Goal: Task Accomplishment & Management: Use online tool/utility

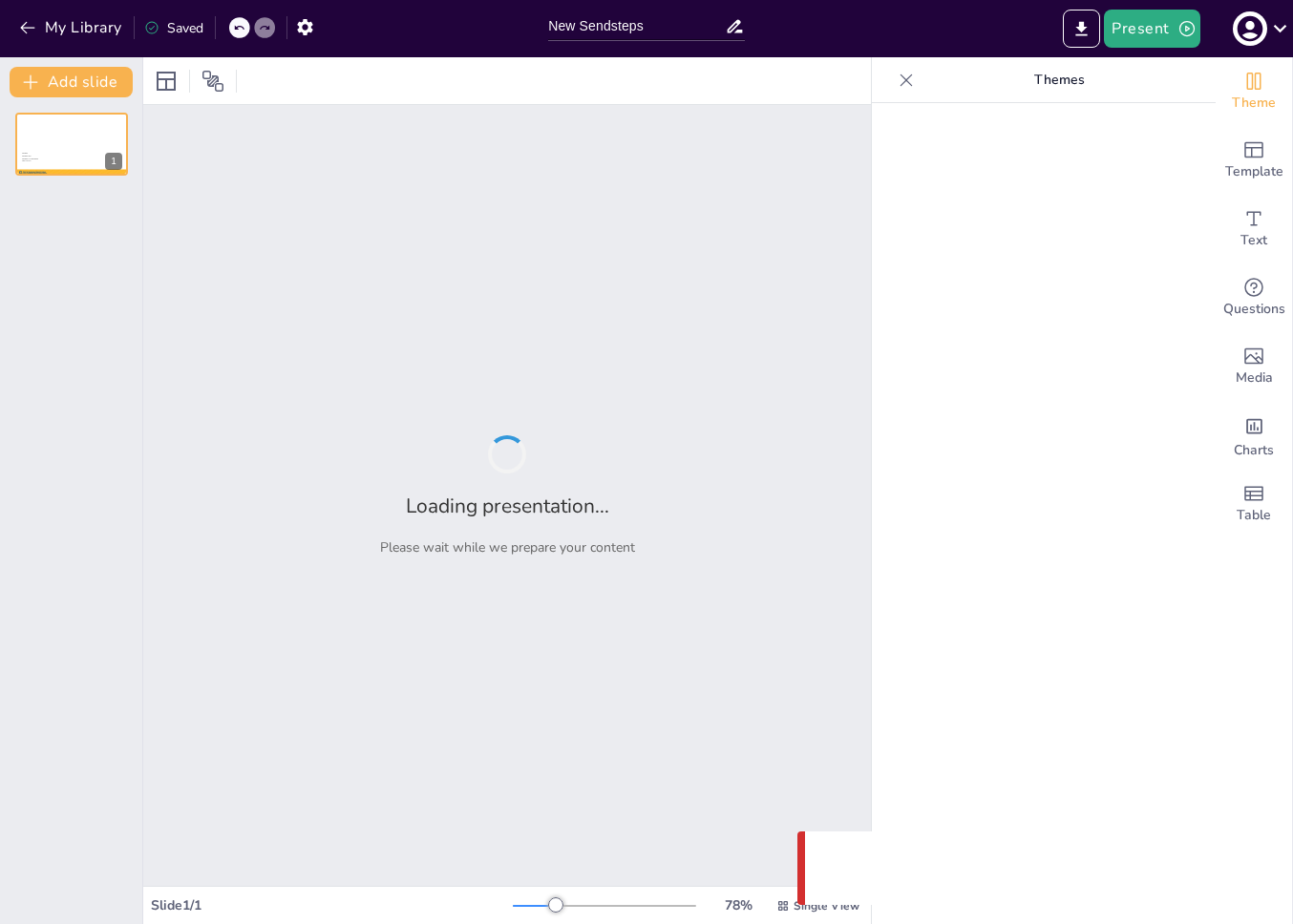
type input "New Sendsteps"
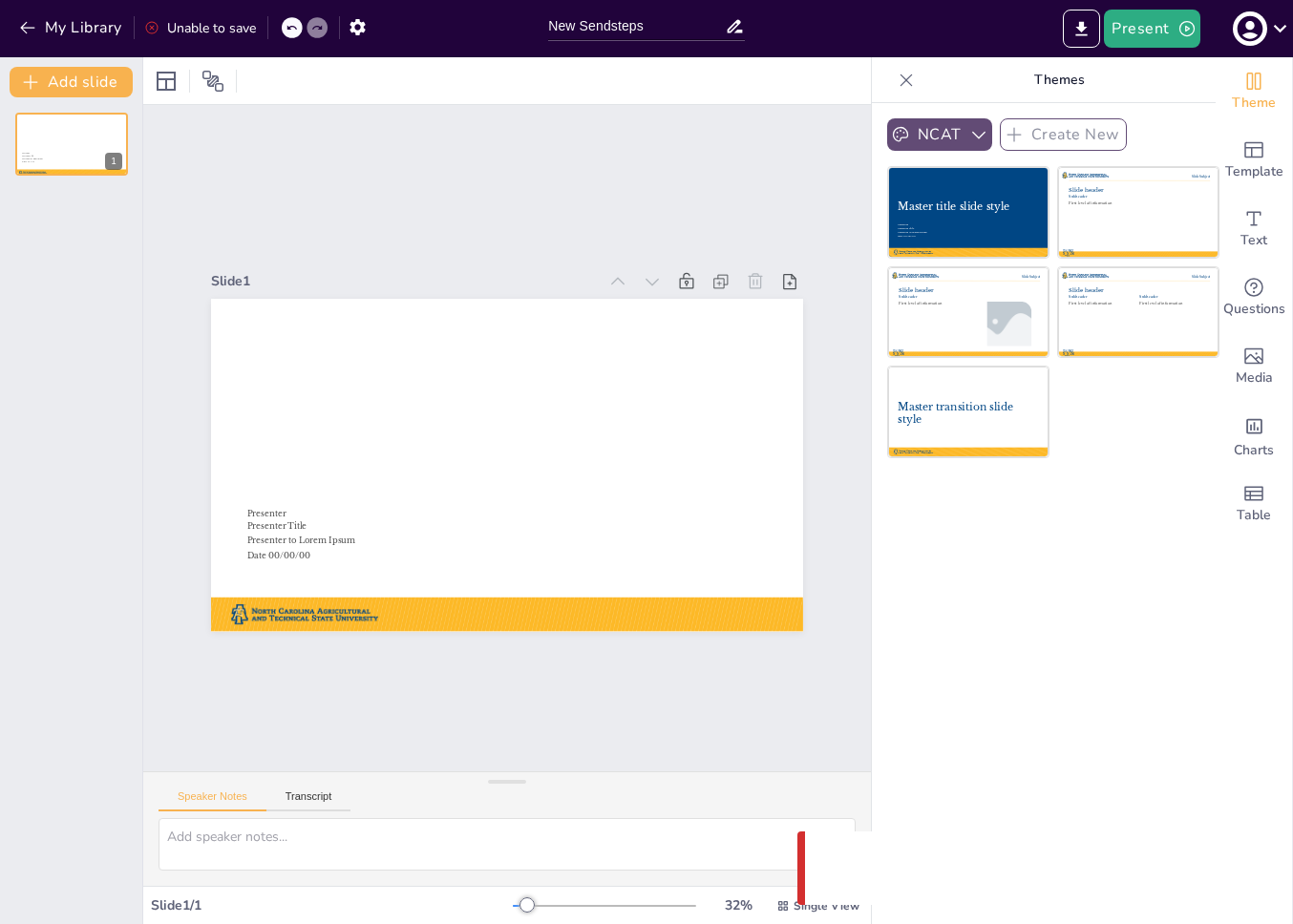
click at [918, 131] on button "NCAT" at bounding box center [940, 135] width 105 height 33
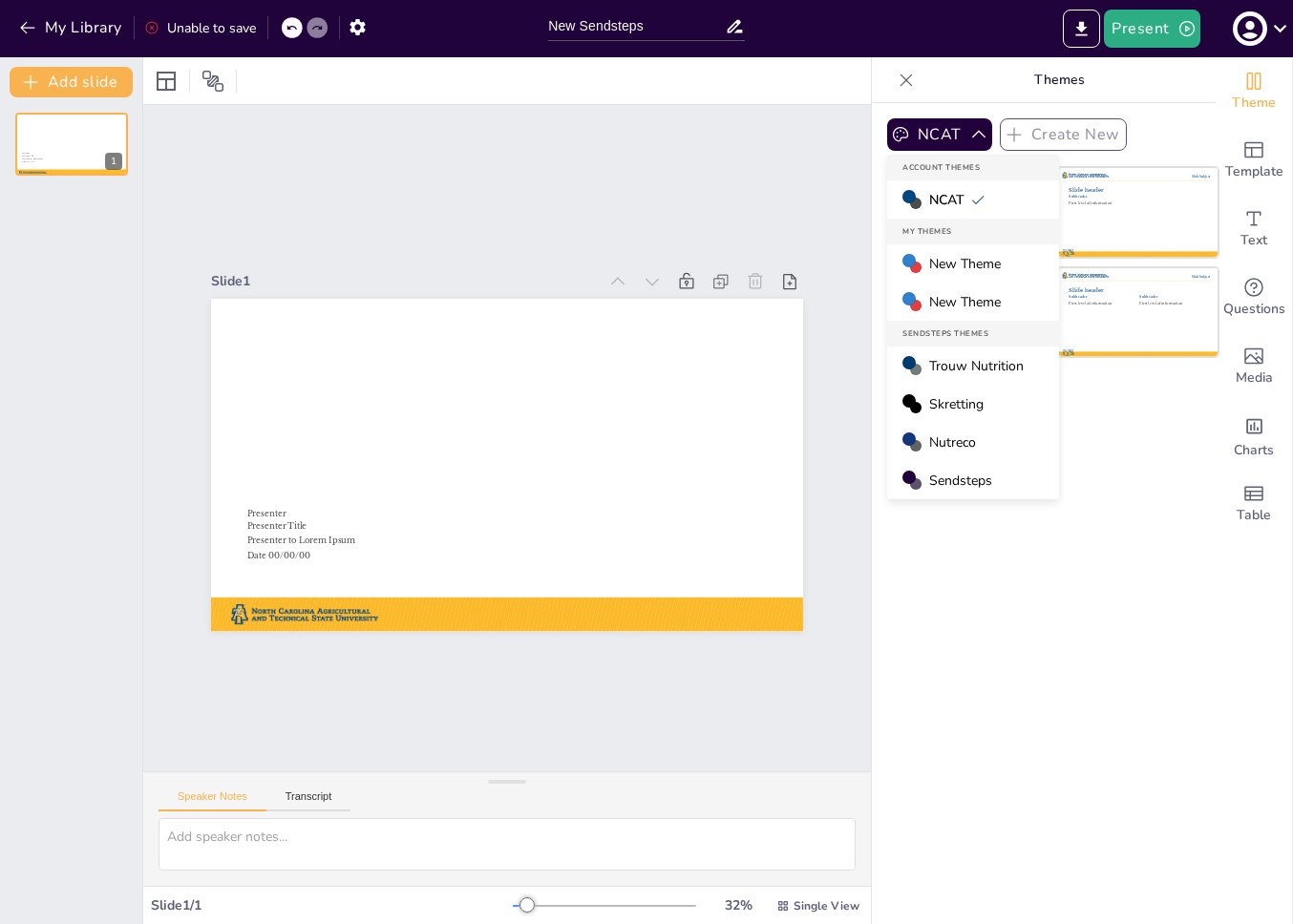
click at [651, 125] on div "Slide 1 Master title slide style Presenter Presenter Title Presenter to Lorem I…" at bounding box center [507, 438] width 964 height 942
click at [959, 396] on span "Skretting" at bounding box center [956, 404] width 54 height 18
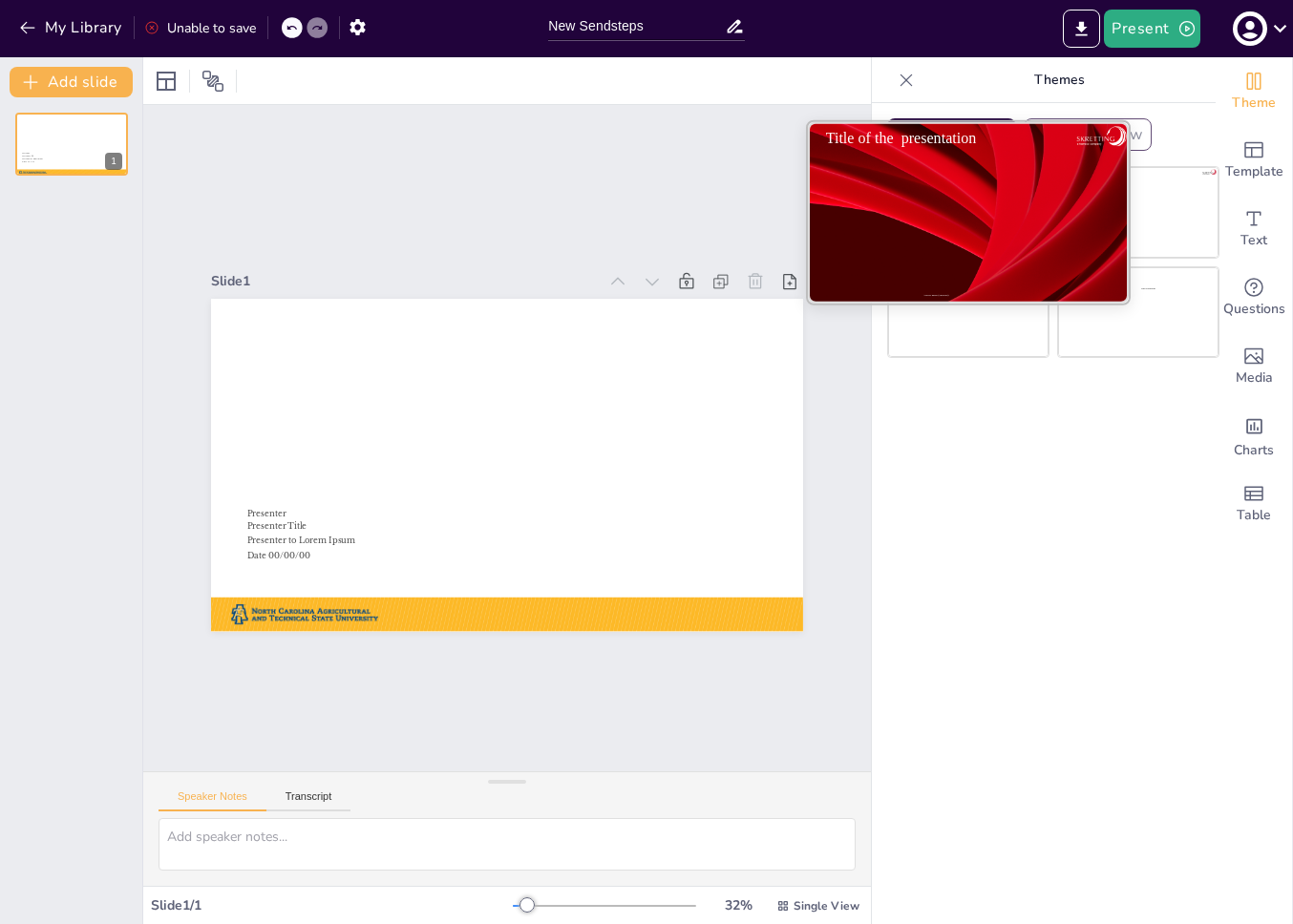
click at [976, 237] on div at bounding box center [969, 212] width 321 height 180
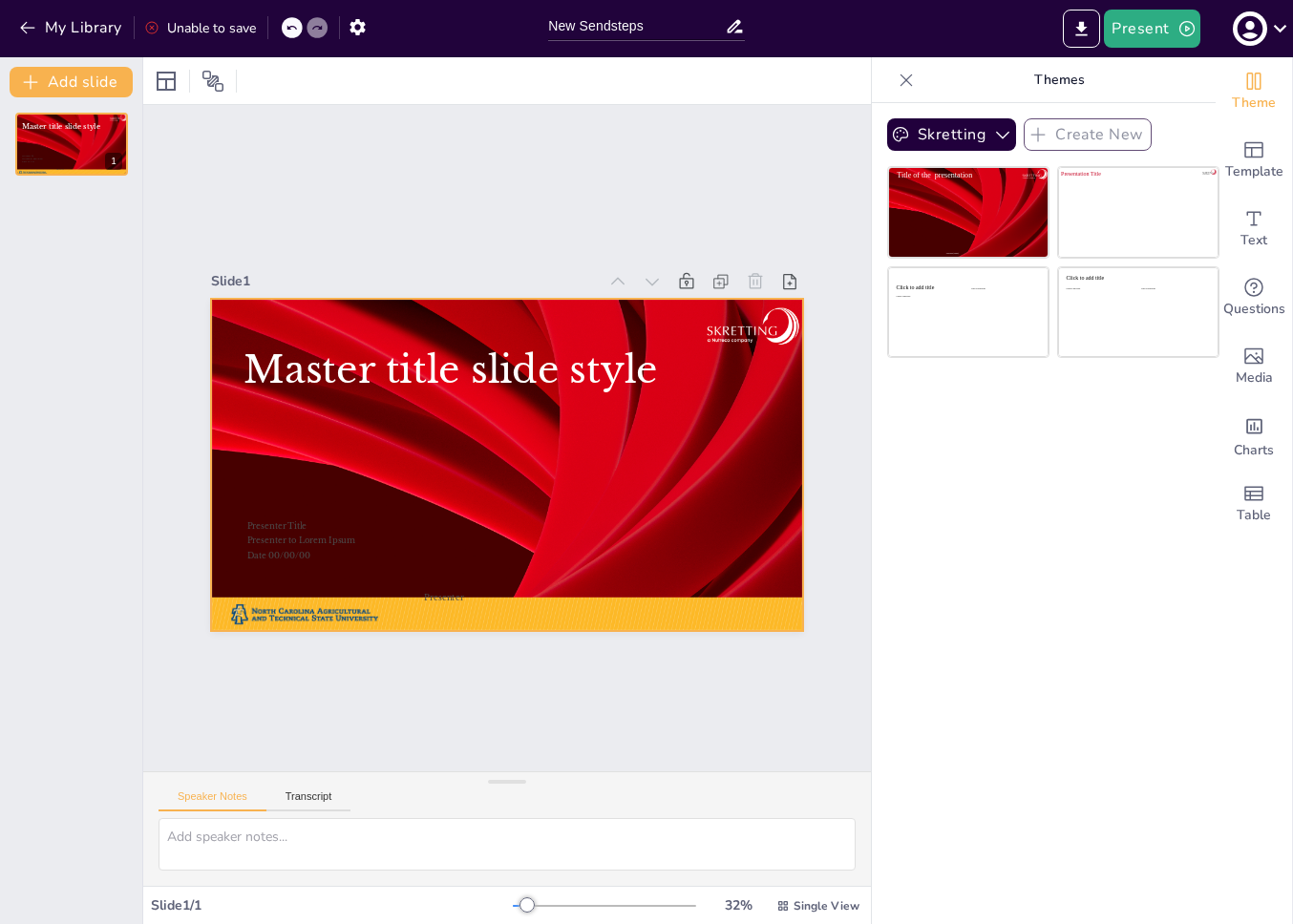
click at [653, 473] on div at bounding box center [485, 455] width 618 height 675
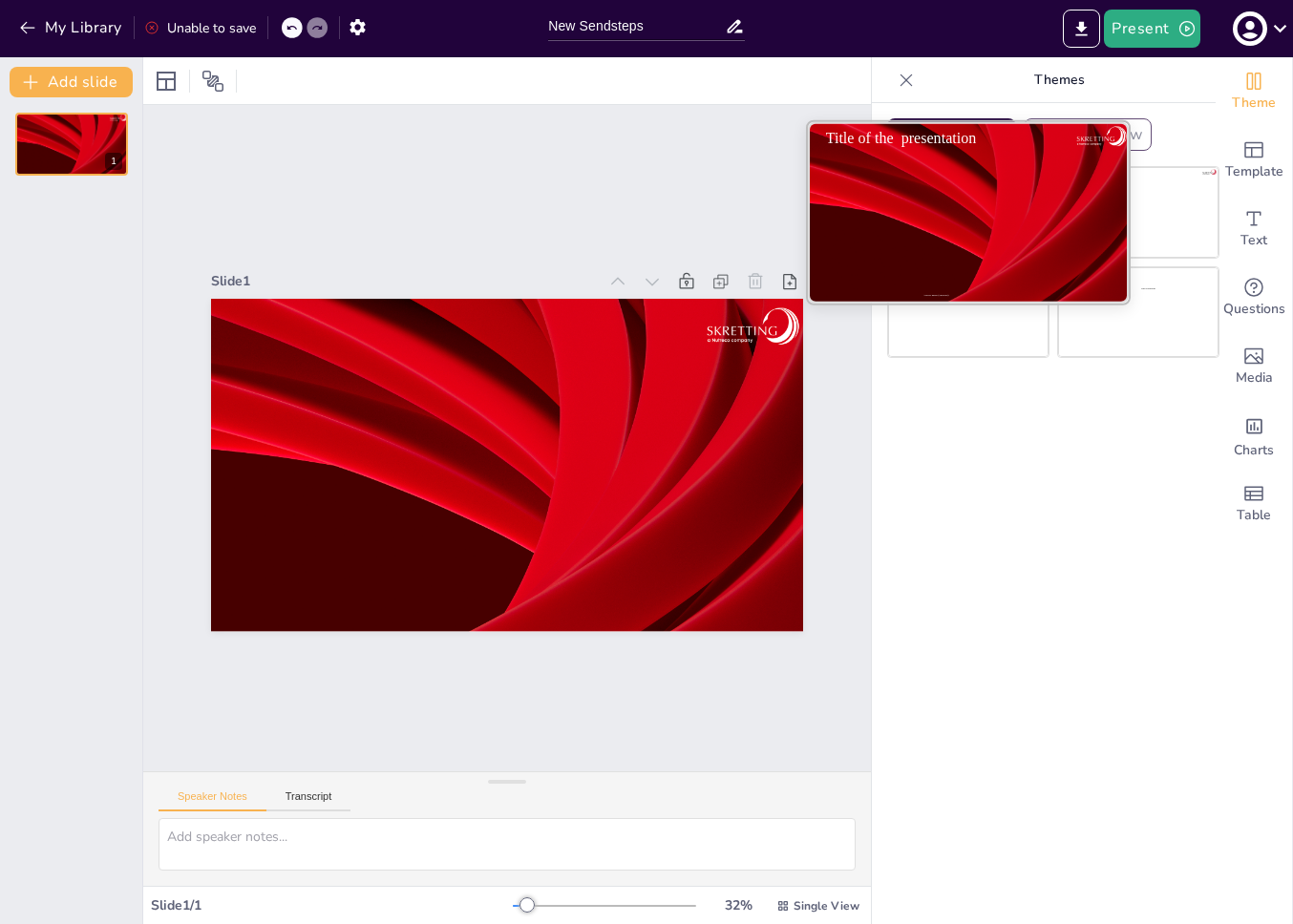
click at [916, 209] on div at bounding box center [969, 212] width 321 height 180
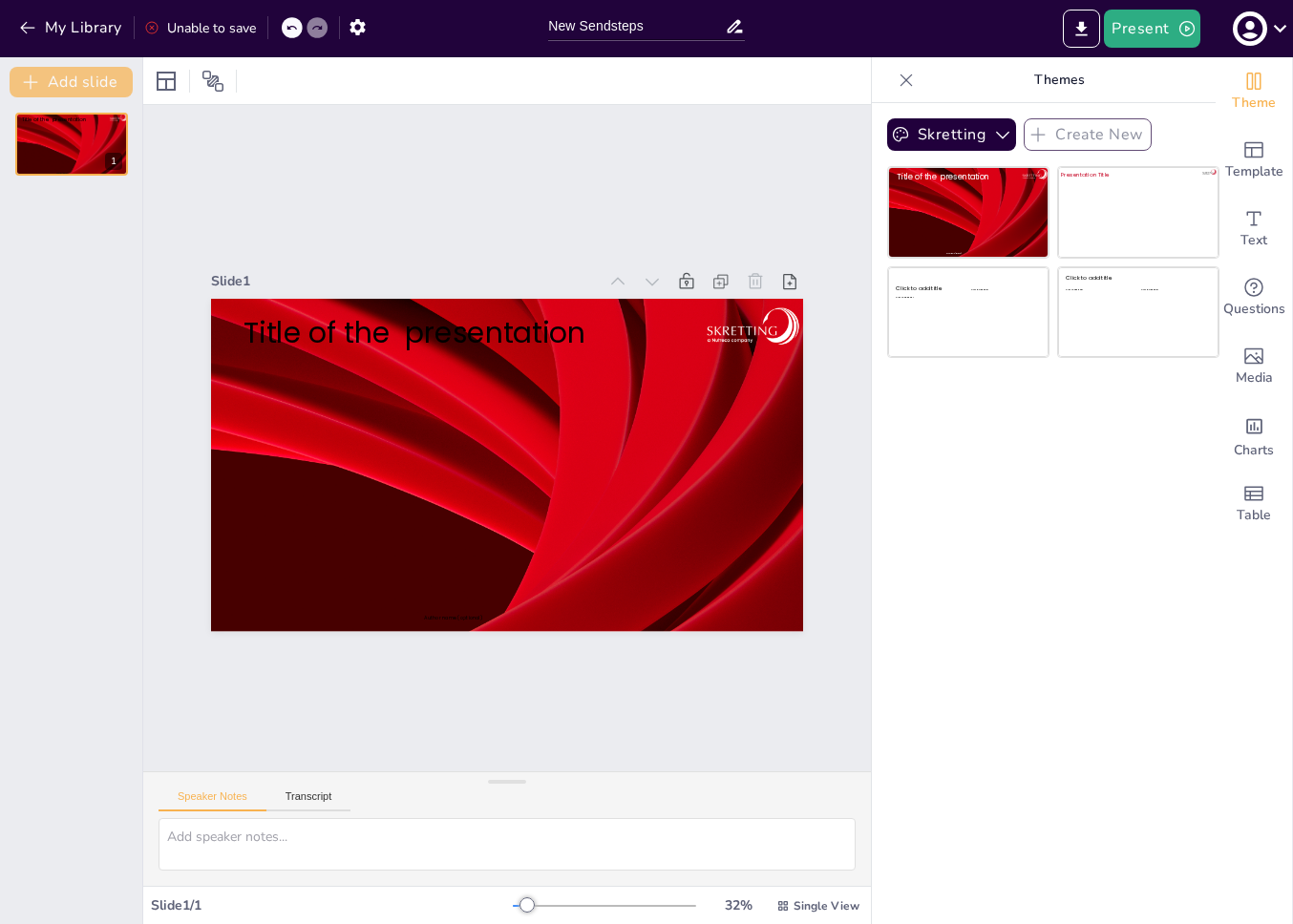
click at [84, 93] on button "Add slide" at bounding box center [71, 81] width 123 height 31
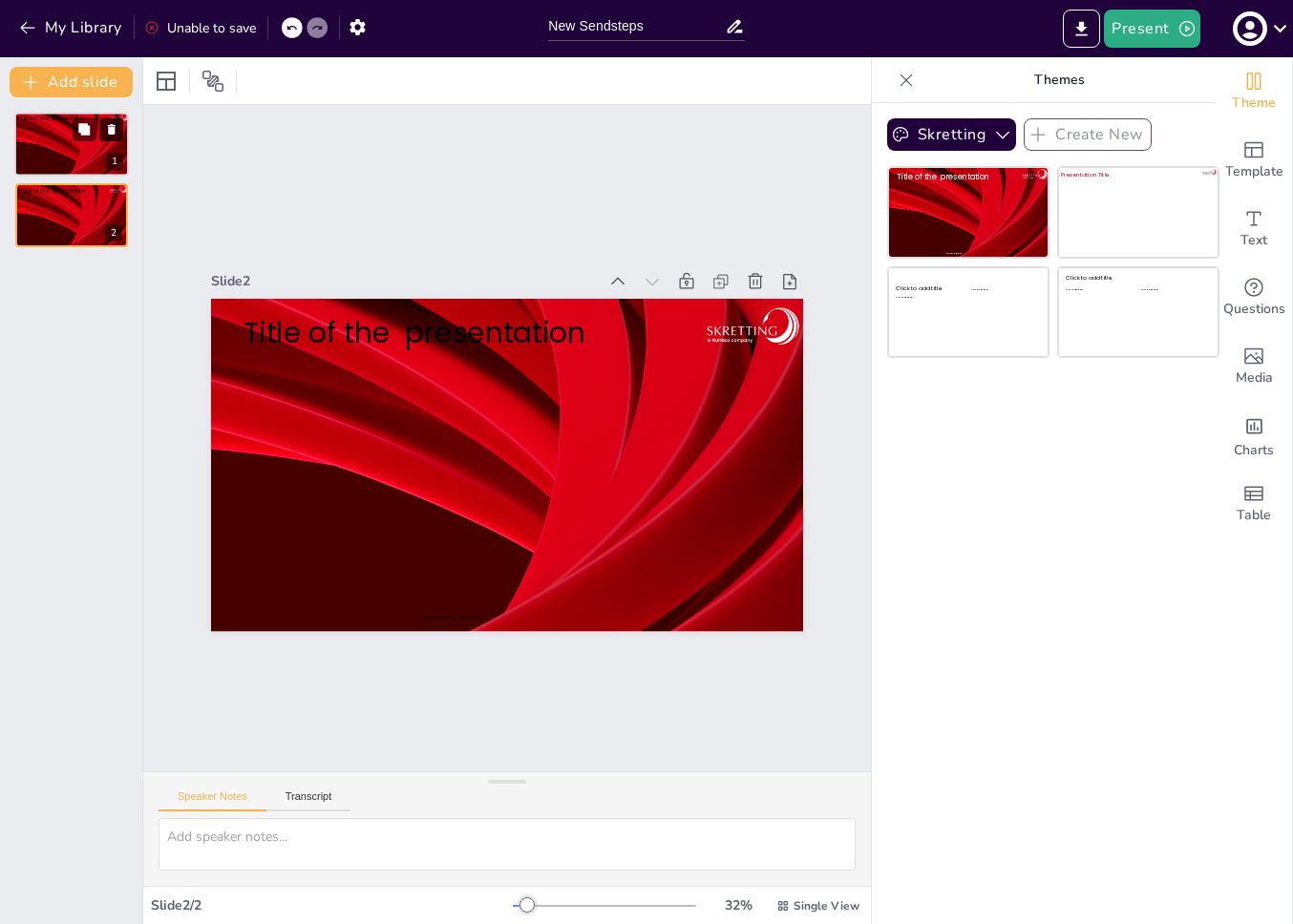
click at [115, 126] on icon at bounding box center [111, 129] width 13 height 13
click at [588, 223] on div "Slide 1 Title of the presentation Author name (optional)" at bounding box center [507, 438] width 898 height 859
